Goal: Check status: Check status

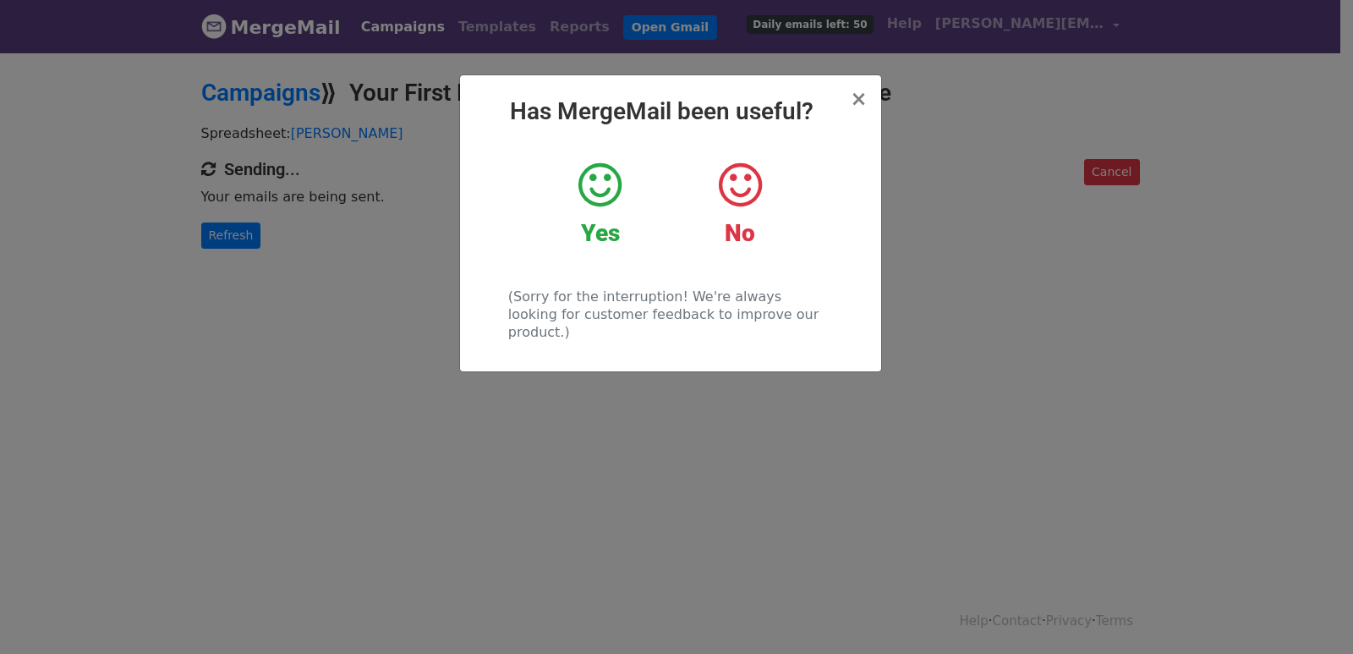
click at [215, 235] on div "× Has MergeMail been useful? Yes No (Sorry for the interruption! We're always l…" at bounding box center [676, 352] width 1353 height 603
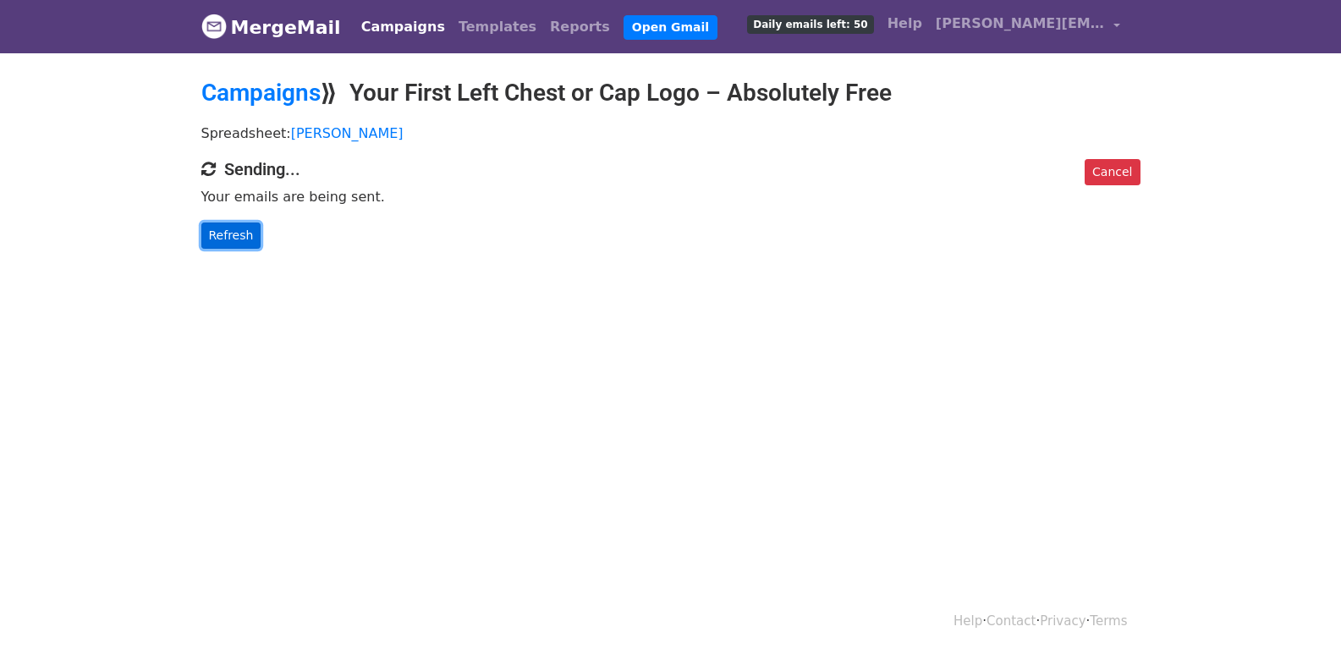
click at [216, 235] on link "Refresh" at bounding box center [231, 235] width 60 height 26
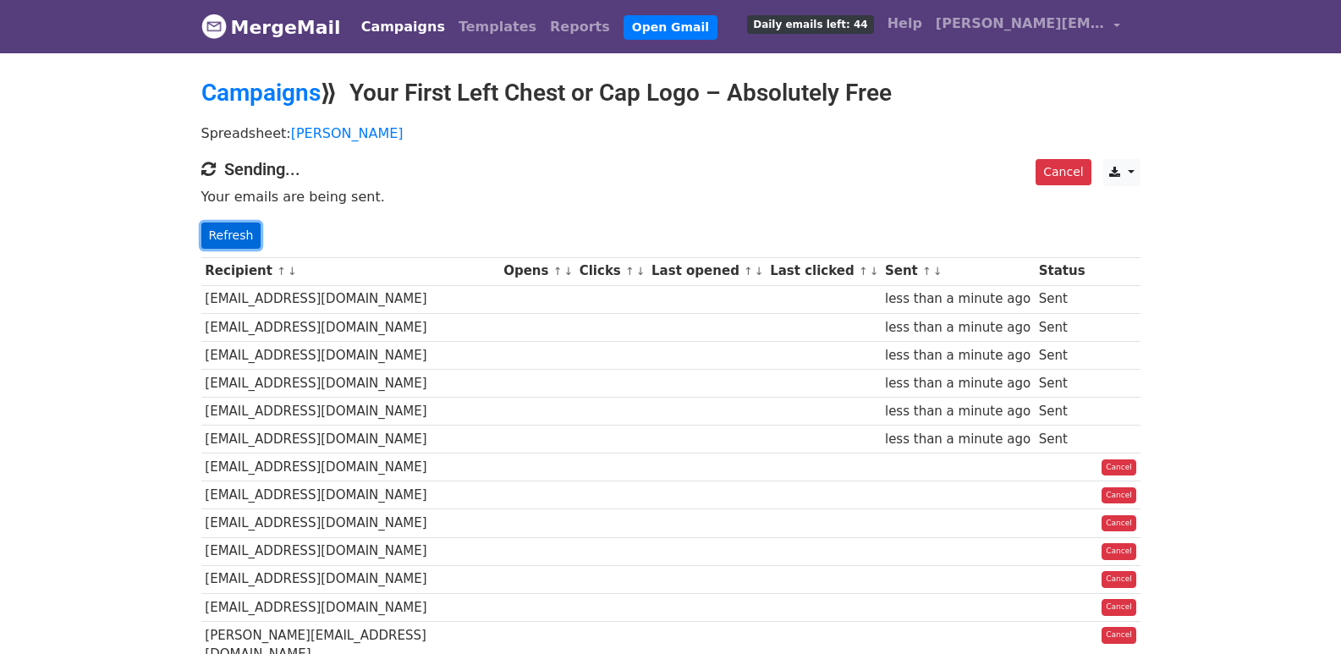
click at [202, 234] on link "Refresh" at bounding box center [231, 235] width 60 height 26
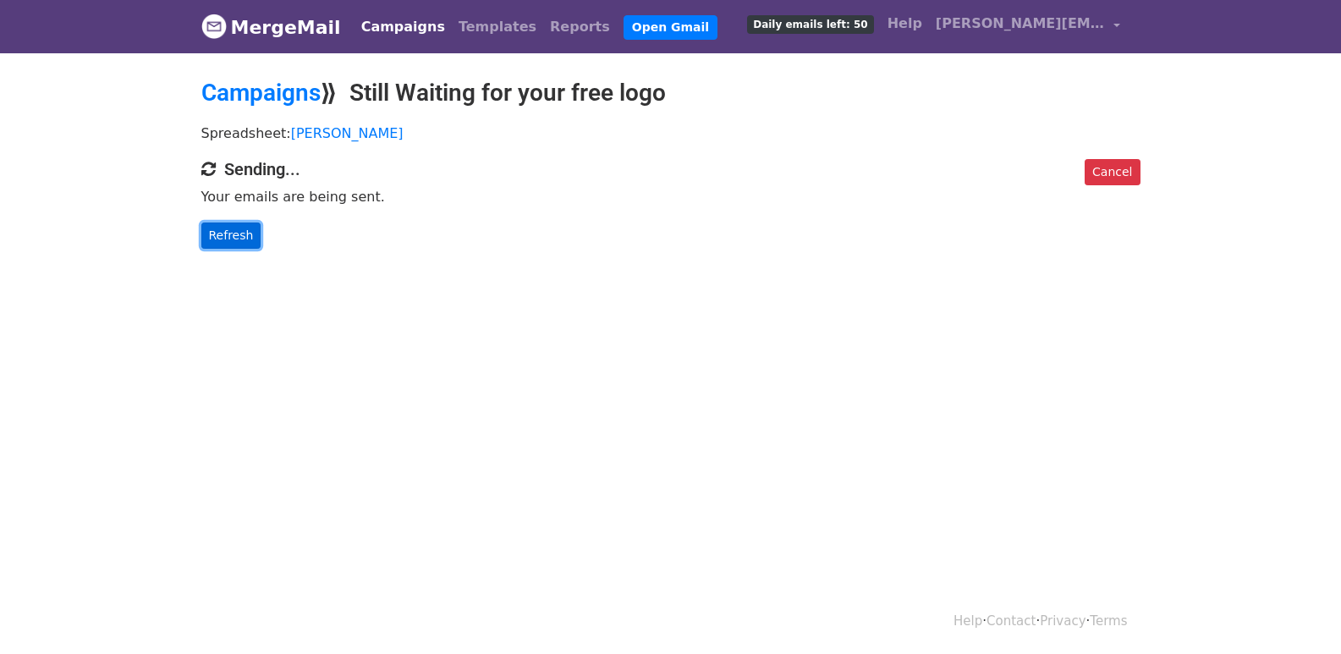
drag, startPoint x: 253, startPoint y: 239, endPoint x: 239, endPoint y: 234, distance: 14.2
click at [252, 238] on link "Refresh" at bounding box center [231, 235] width 60 height 26
click at [239, 234] on link "Refresh" at bounding box center [231, 235] width 60 height 26
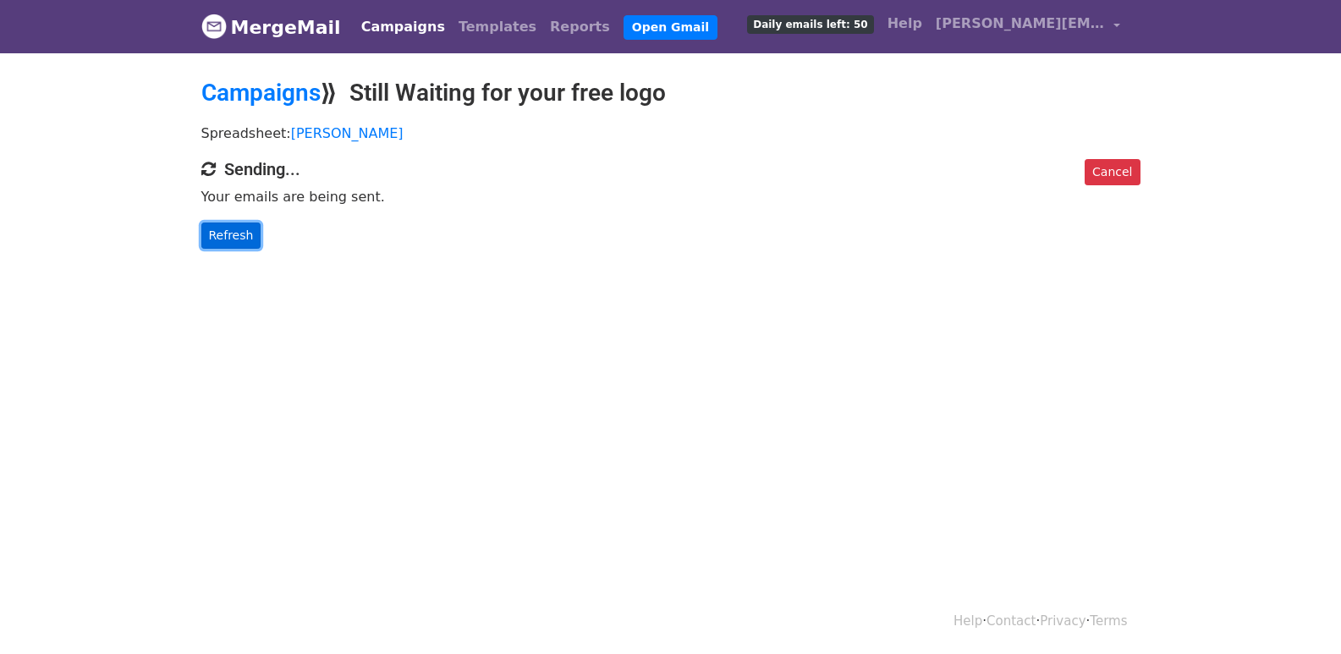
click at [221, 229] on link "Refresh" at bounding box center [231, 235] width 60 height 26
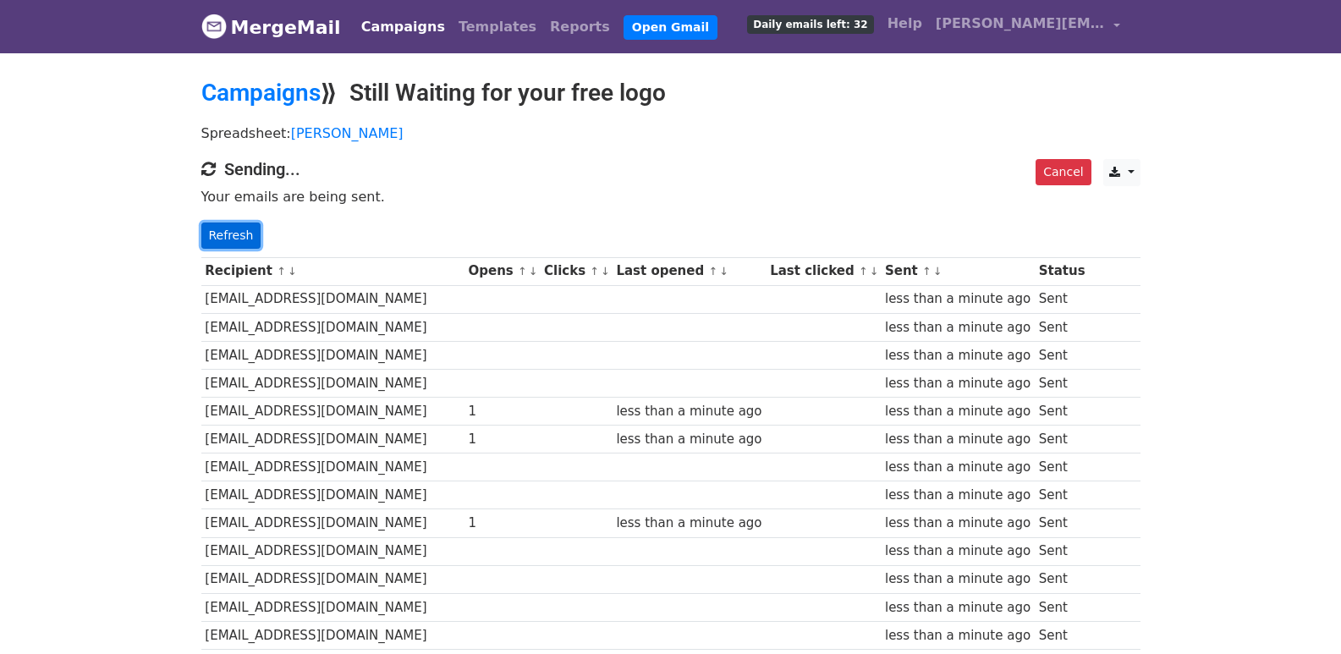
click at [210, 228] on link "Refresh" at bounding box center [231, 235] width 60 height 26
click at [211, 233] on link "Refresh" at bounding box center [231, 235] width 60 height 26
click at [239, 238] on link "Refresh" at bounding box center [231, 235] width 60 height 26
click at [224, 227] on link "Refresh" at bounding box center [231, 235] width 60 height 26
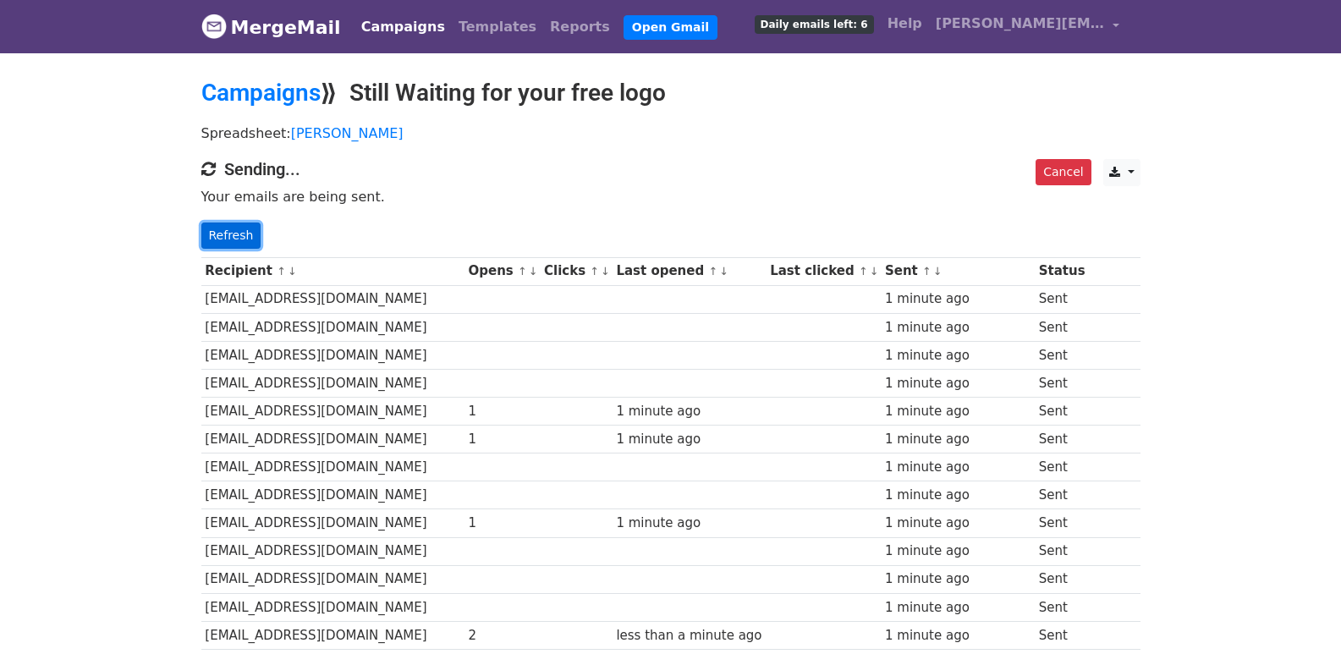
click at [228, 228] on link "Refresh" at bounding box center [231, 235] width 60 height 26
drag, startPoint x: 0, startPoint y: 0, endPoint x: 227, endPoint y: 228, distance: 321.8
click at [227, 228] on link "Refresh" at bounding box center [231, 235] width 60 height 26
